Goal: Information Seeking & Learning: Understand process/instructions

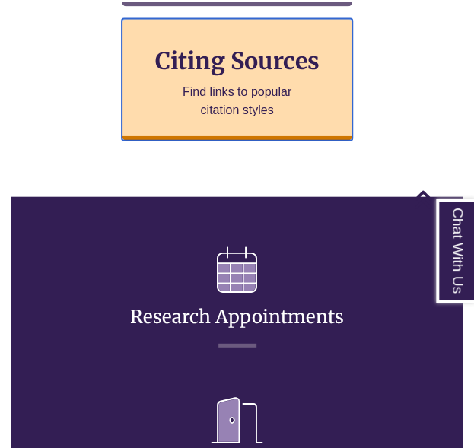
click at [256, 43] on div "Citing Sources Find links to popular citation styles" at bounding box center [237, 80] width 231 height 122
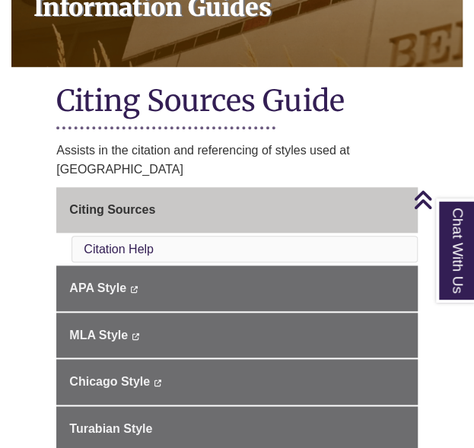
scroll to position [265, 0]
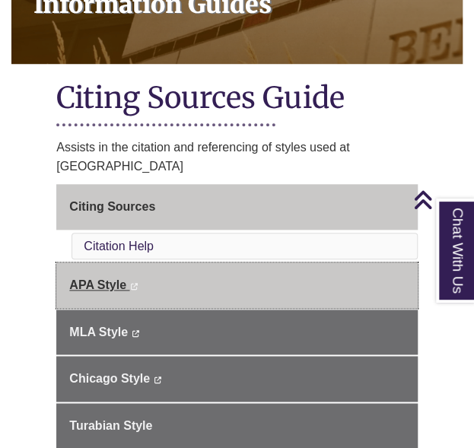
click at [117, 279] on span "APA Style" at bounding box center [97, 285] width 57 height 13
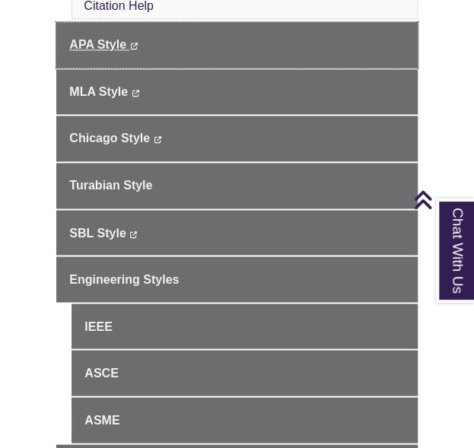
scroll to position [506, 0]
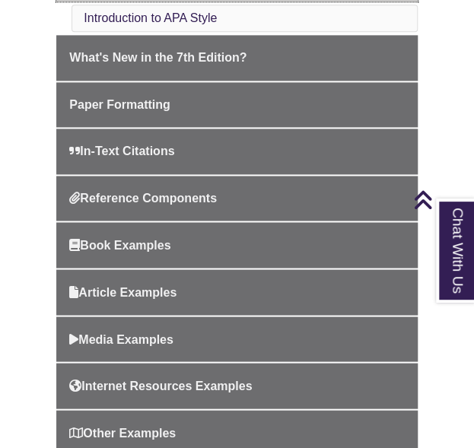
scroll to position [493, 0]
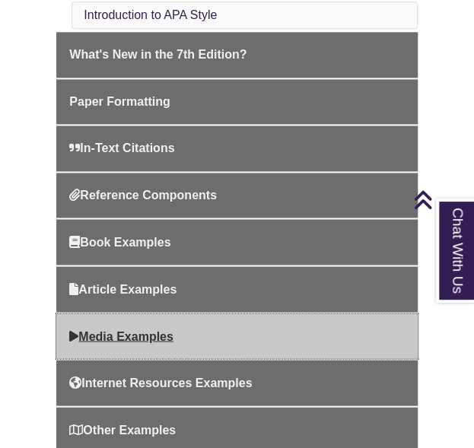
click at [125, 314] on link "Media Examples" at bounding box center [236, 337] width 361 height 46
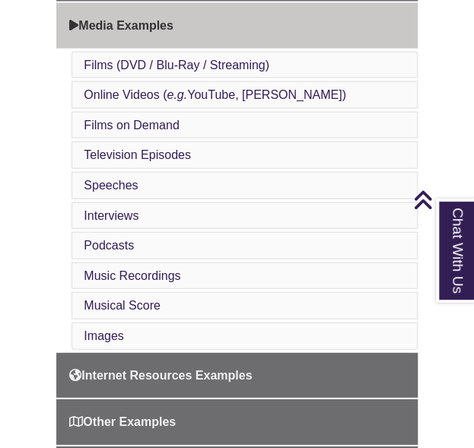
scroll to position [779, 0]
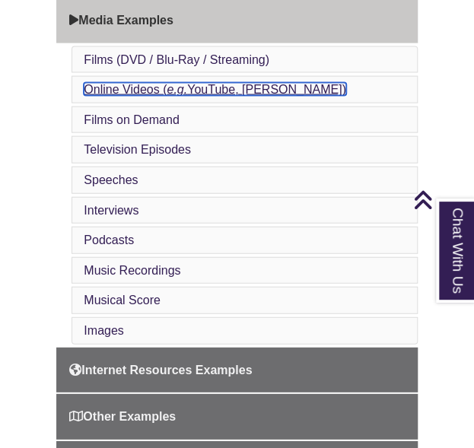
click at [224, 83] on link "Online Videos ( e.g. YouTube, TED)" at bounding box center [215, 89] width 262 height 13
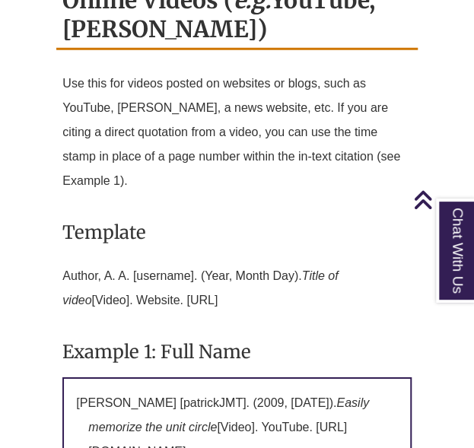
scroll to position [2447, 0]
